Goal: Task Accomplishment & Management: Use online tool/utility

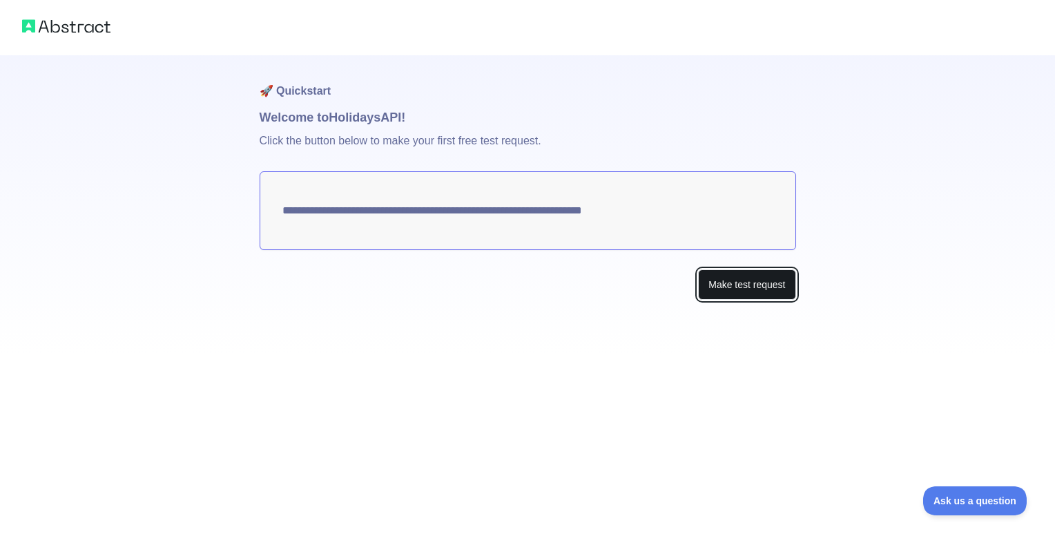
click at [710, 275] on button "Make test request" at bounding box center [746, 284] width 97 height 31
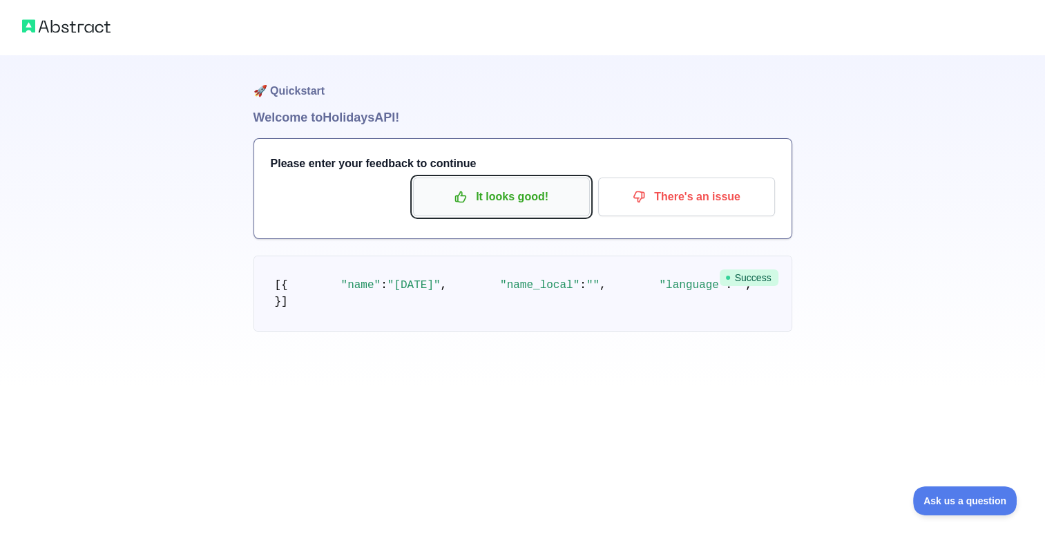
click at [467, 192] on icon "button" at bounding box center [461, 197] width 14 height 14
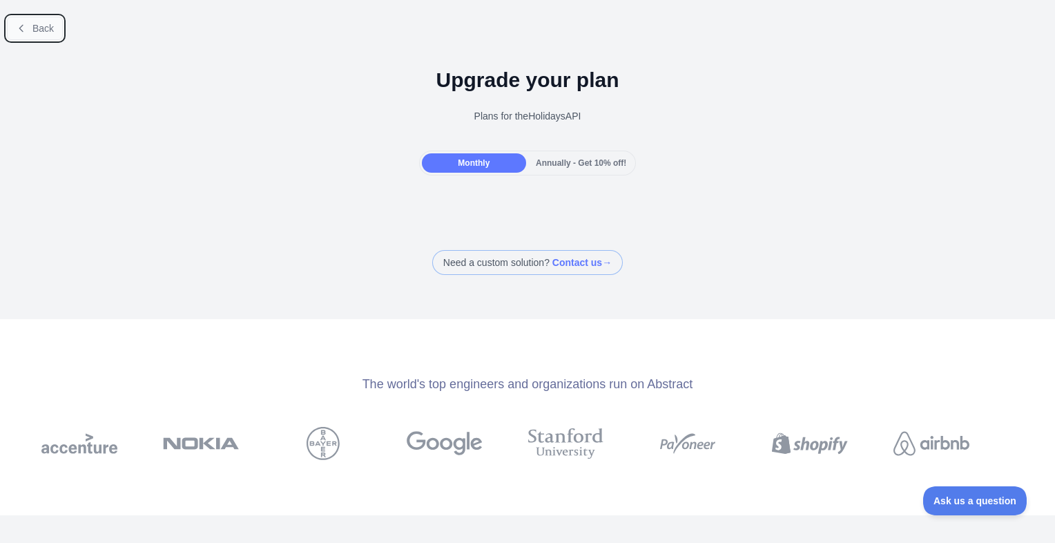
click at [14, 26] on button "Back" at bounding box center [35, 28] width 56 height 23
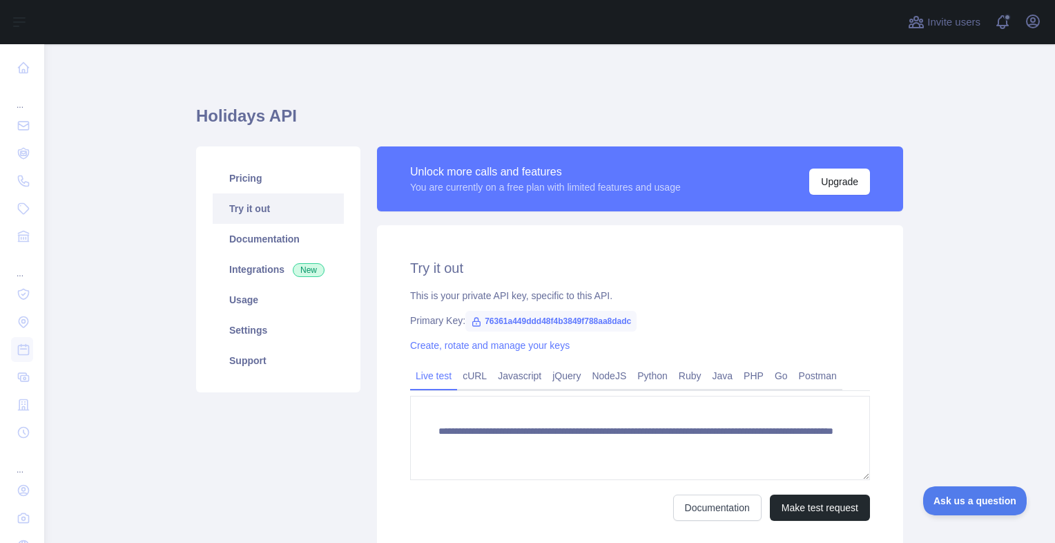
scroll to position [69, 0]
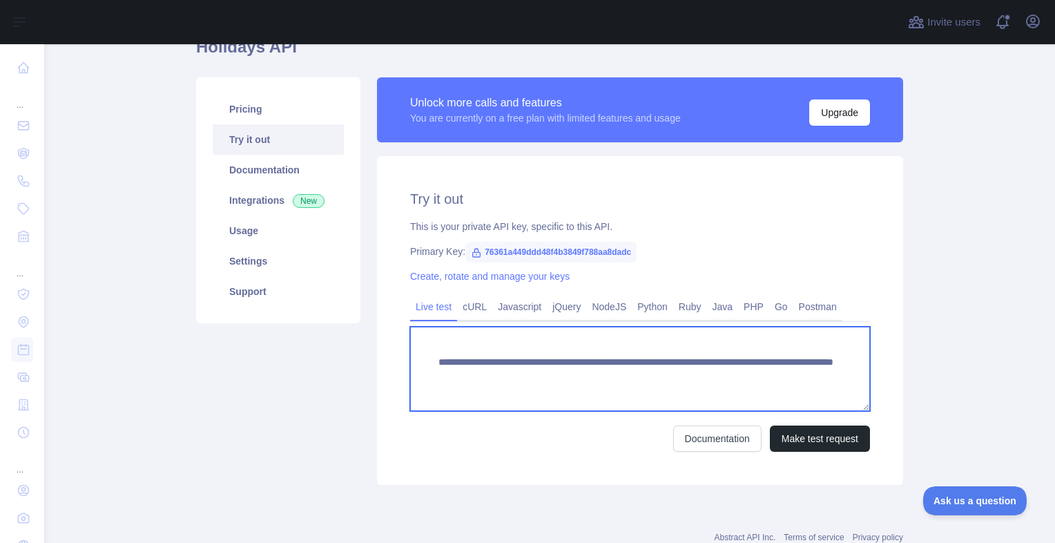
click at [666, 367] on textarea "**********" at bounding box center [640, 369] width 460 height 84
drag, startPoint x: 690, startPoint y: 378, endPoint x: 684, endPoint y: 377, distance: 6.9
click at [684, 377] on textarea "**********" at bounding box center [640, 369] width 460 height 84
type textarea "**********"
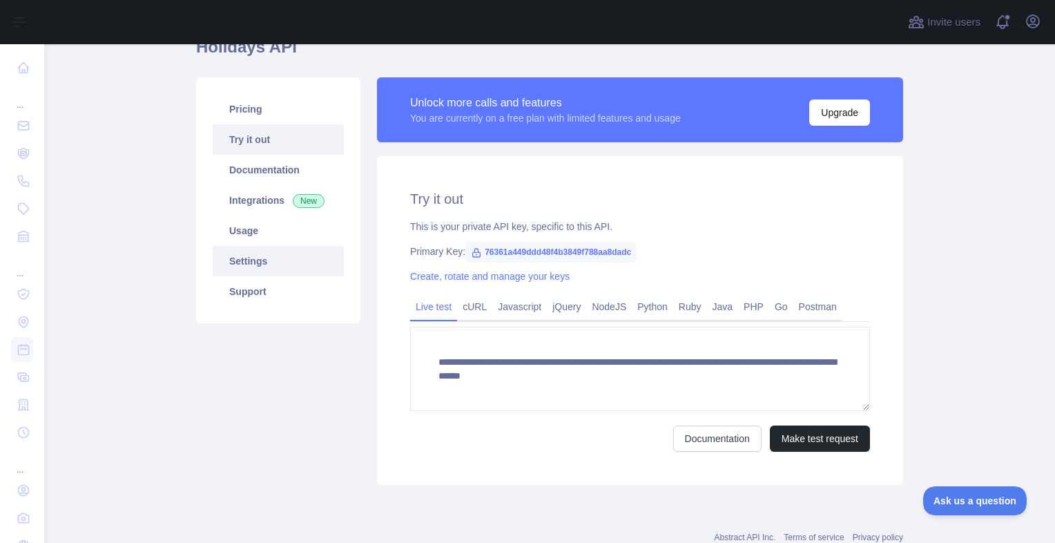
click at [237, 250] on link "Settings" at bounding box center [278, 261] width 131 height 30
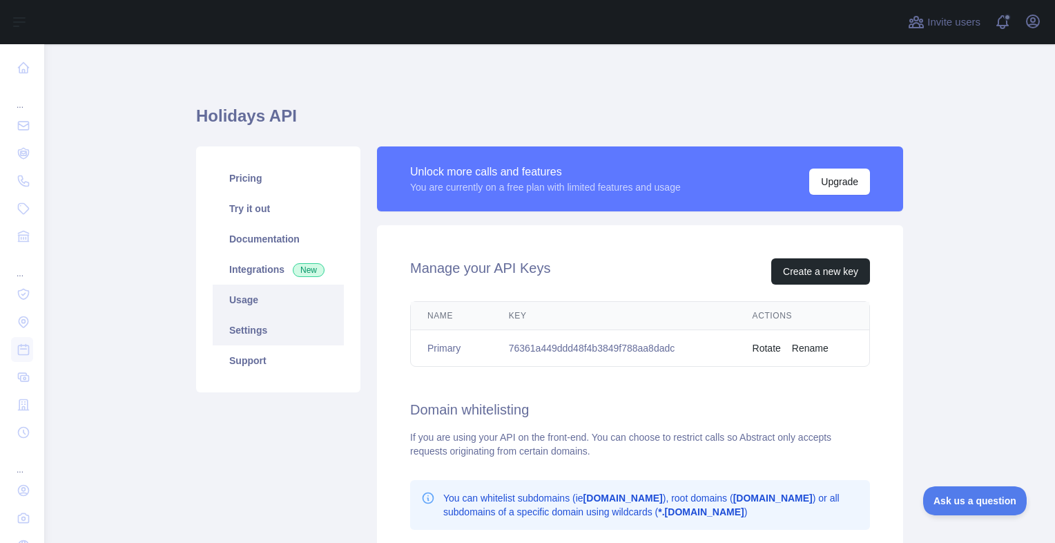
click at [273, 297] on link "Usage" at bounding box center [278, 299] width 131 height 30
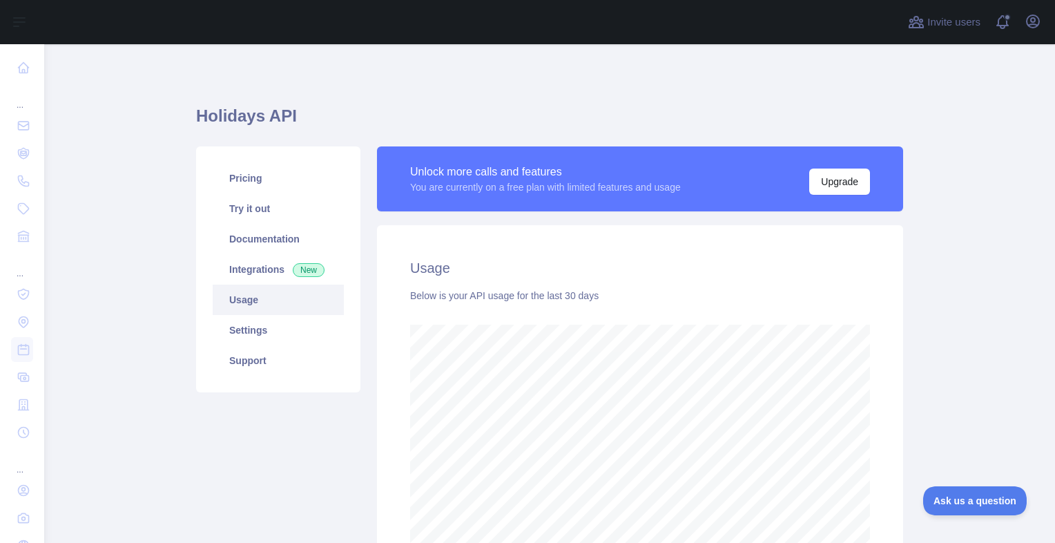
scroll to position [498, 1000]
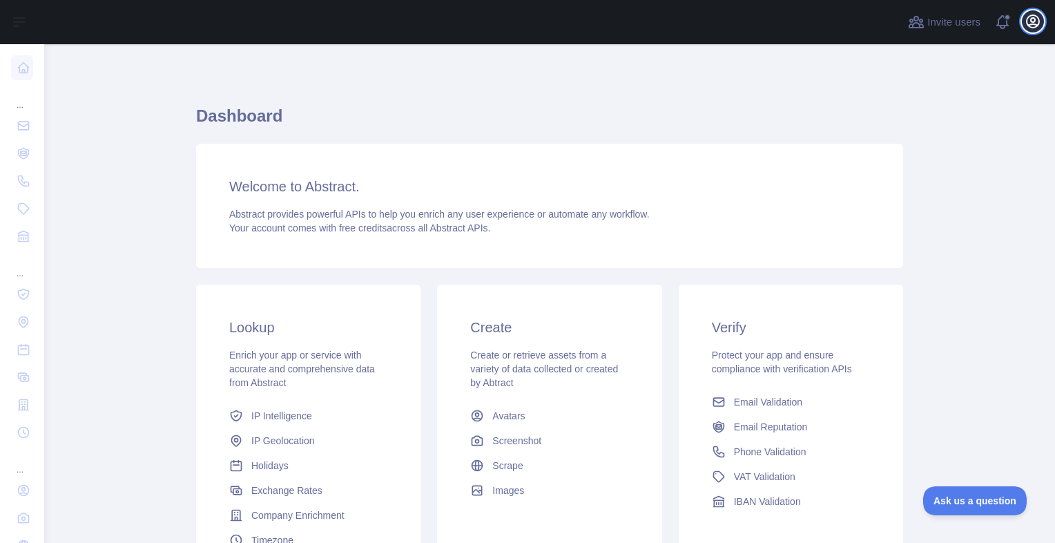
click at [1041, 19] on button "Open user menu" at bounding box center [1033, 21] width 22 height 22
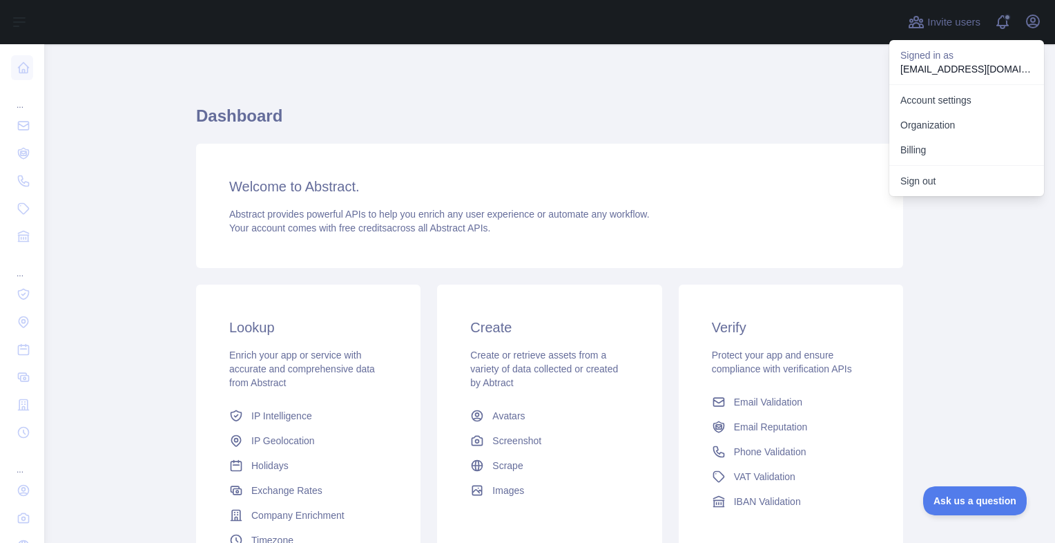
click at [808, 382] on div "Verify Protect your app and ensure compliance with verification APIs Email Vali…" at bounding box center [791, 415] width 224 height 262
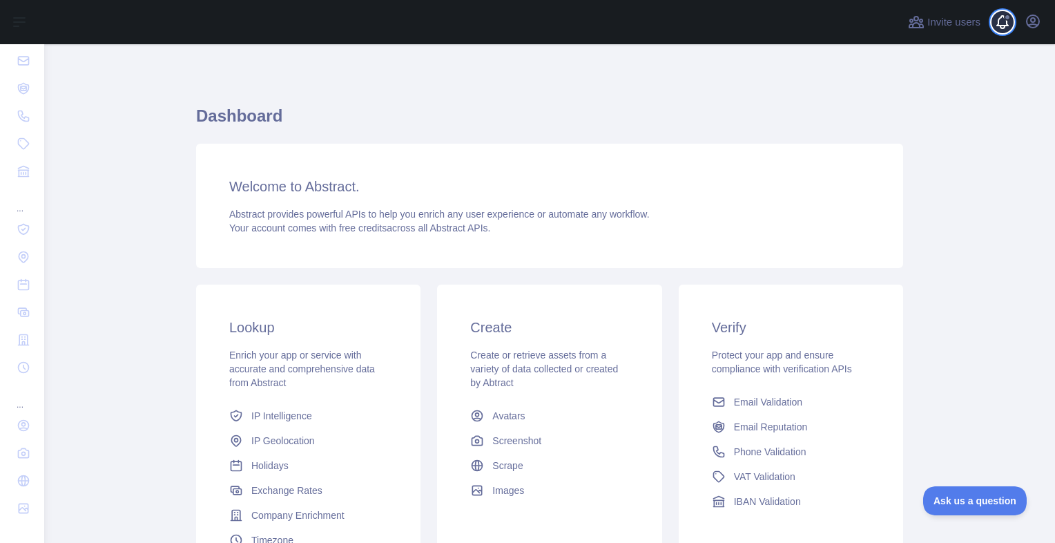
click at [1020, 15] on span at bounding box center [1008, 22] width 28 height 44
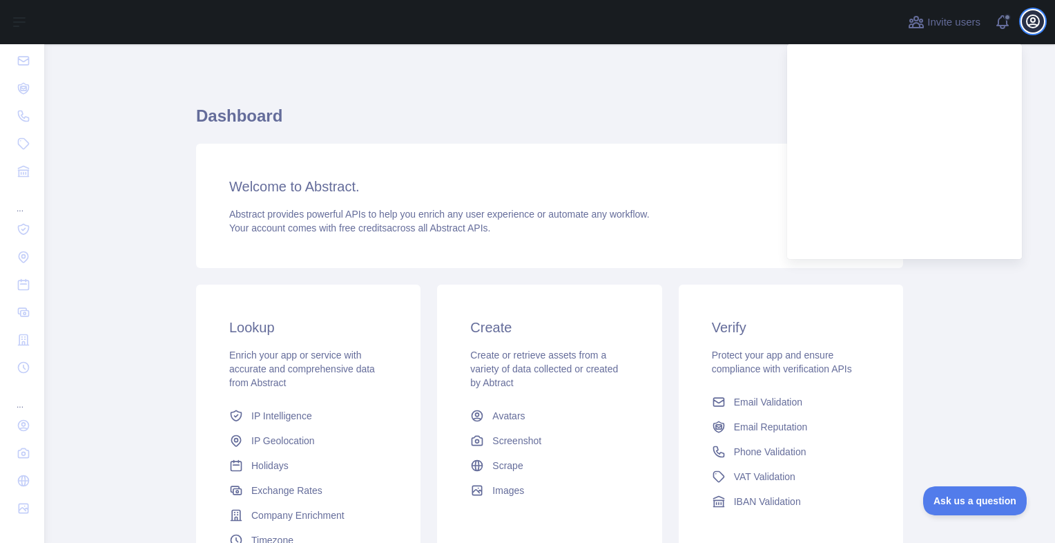
click at [1028, 18] on icon "button" at bounding box center [1033, 21] width 17 height 17
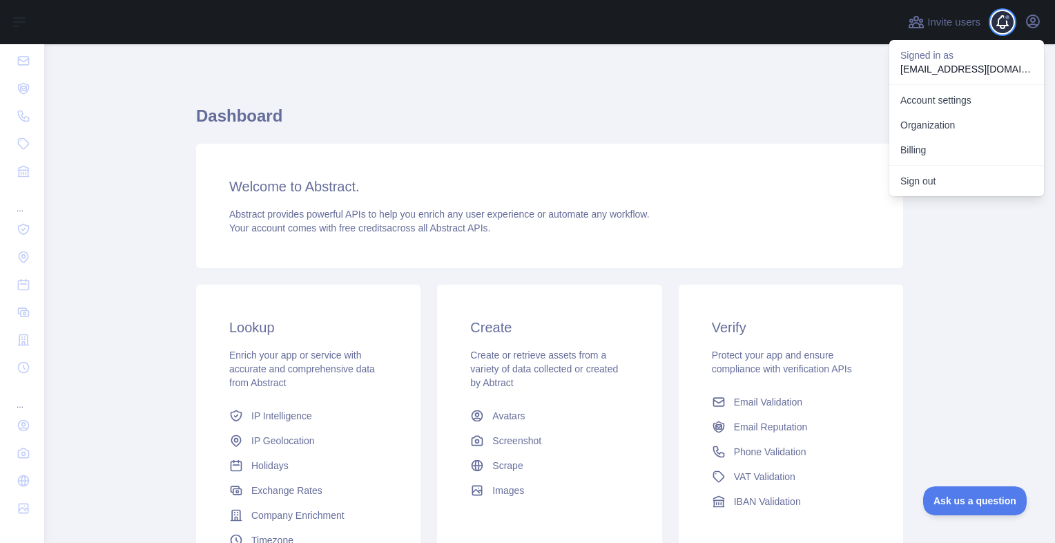
click at [1002, 26] on span at bounding box center [1008, 22] width 28 height 44
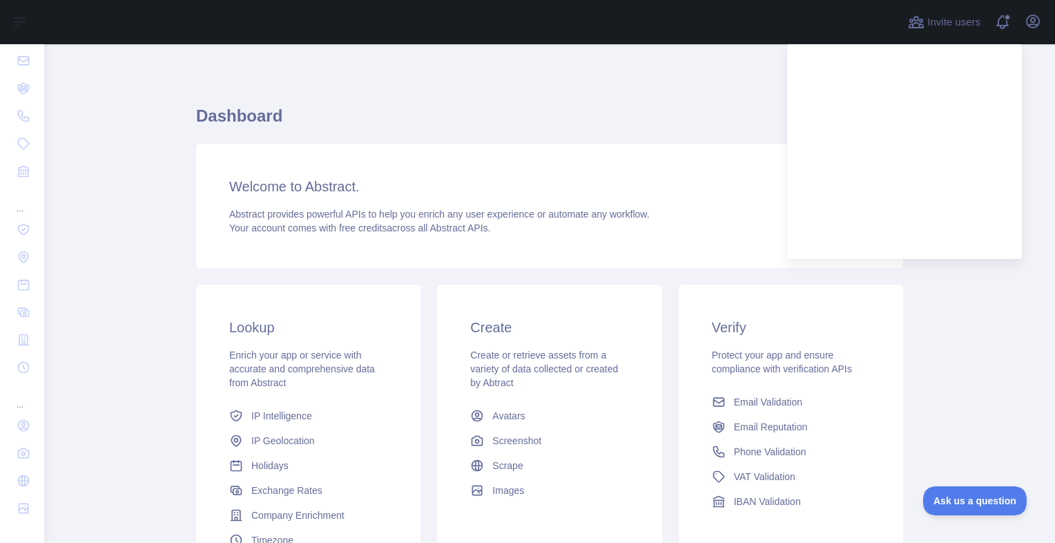
click at [505, 114] on h1 "Dashboard" at bounding box center [549, 121] width 707 height 33
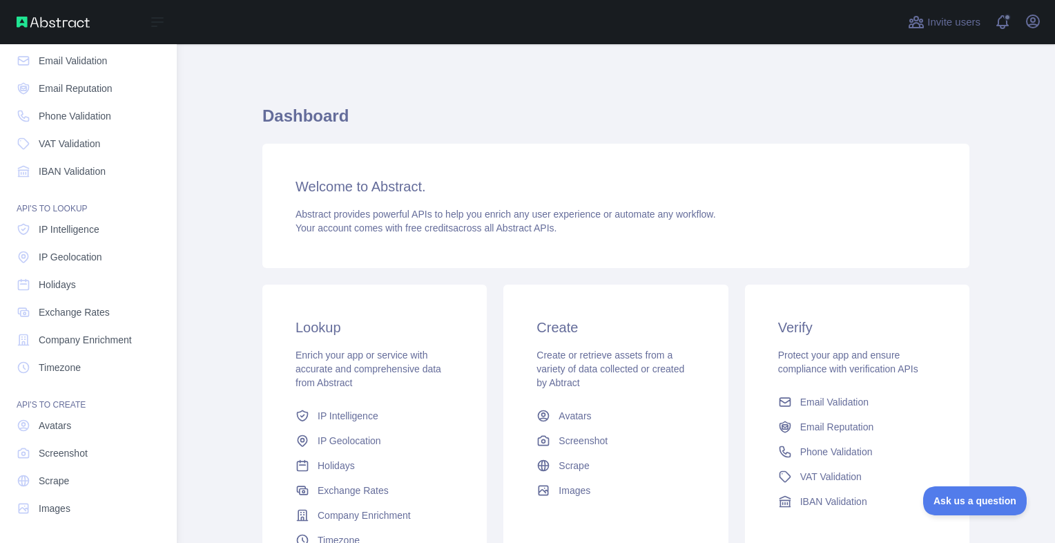
click at [69, 22] on img at bounding box center [53, 22] width 73 height 11
